Goal: Task Accomplishment & Management: Use online tool/utility

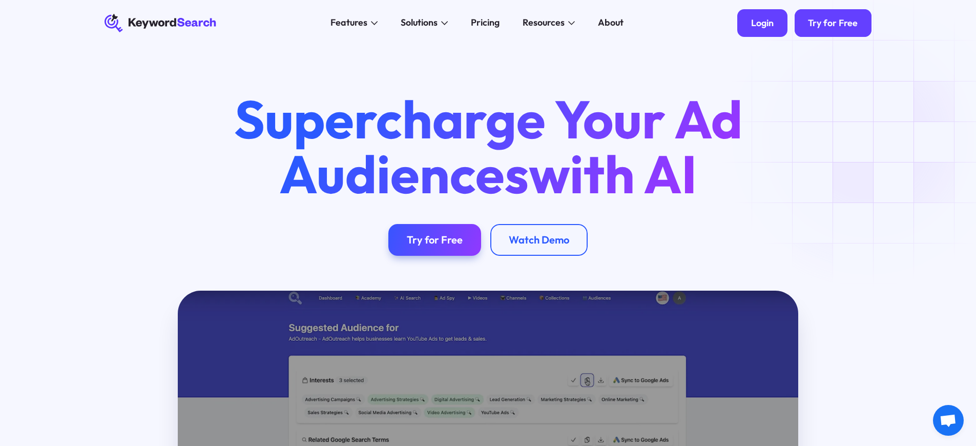
click at [761, 23] on div "Login" at bounding box center [762, 22] width 23 height 11
